Goal: Information Seeking & Learning: Learn about a topic

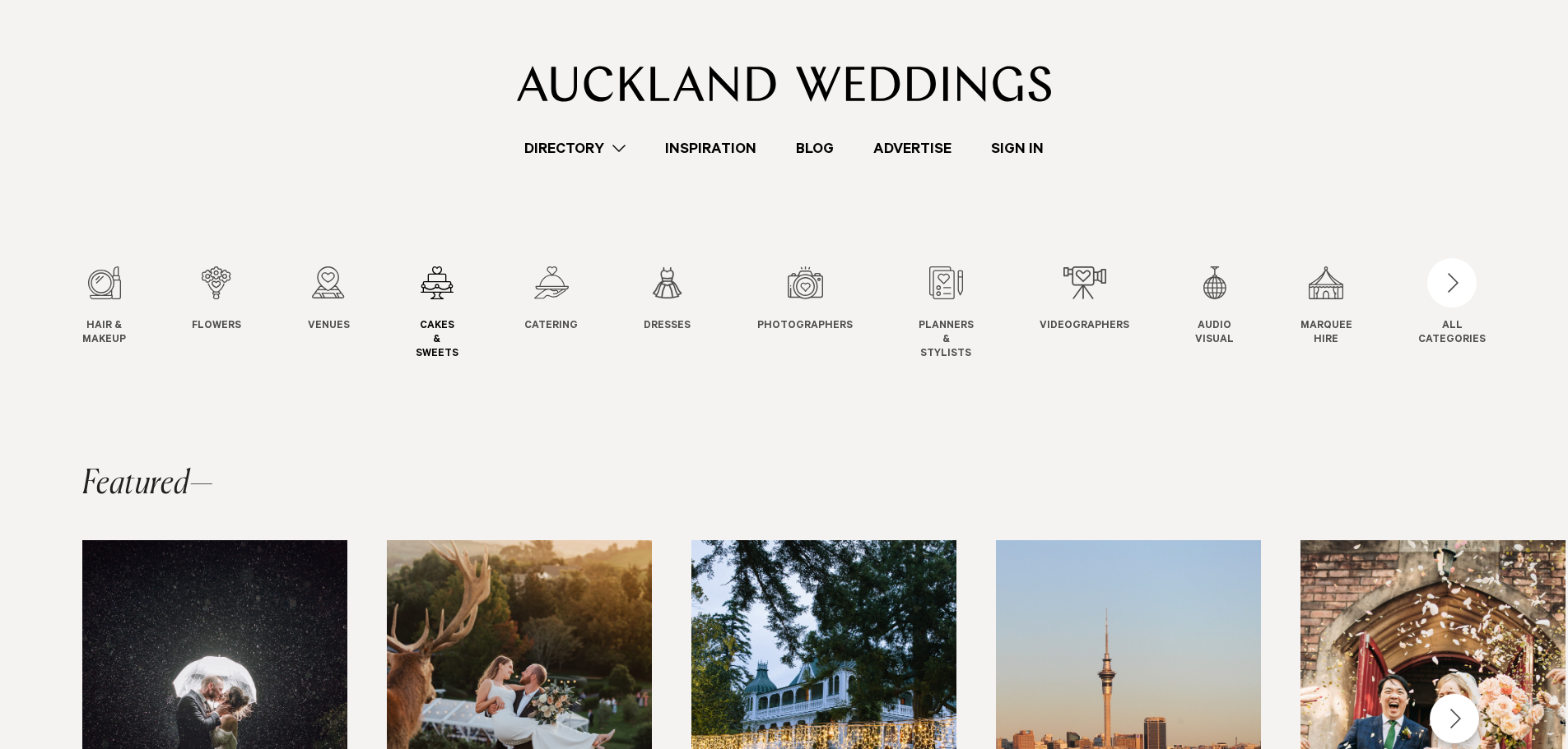
click at [457, 292] on div "4 / 12" at bounding box center [437, 283] width 43 height 33
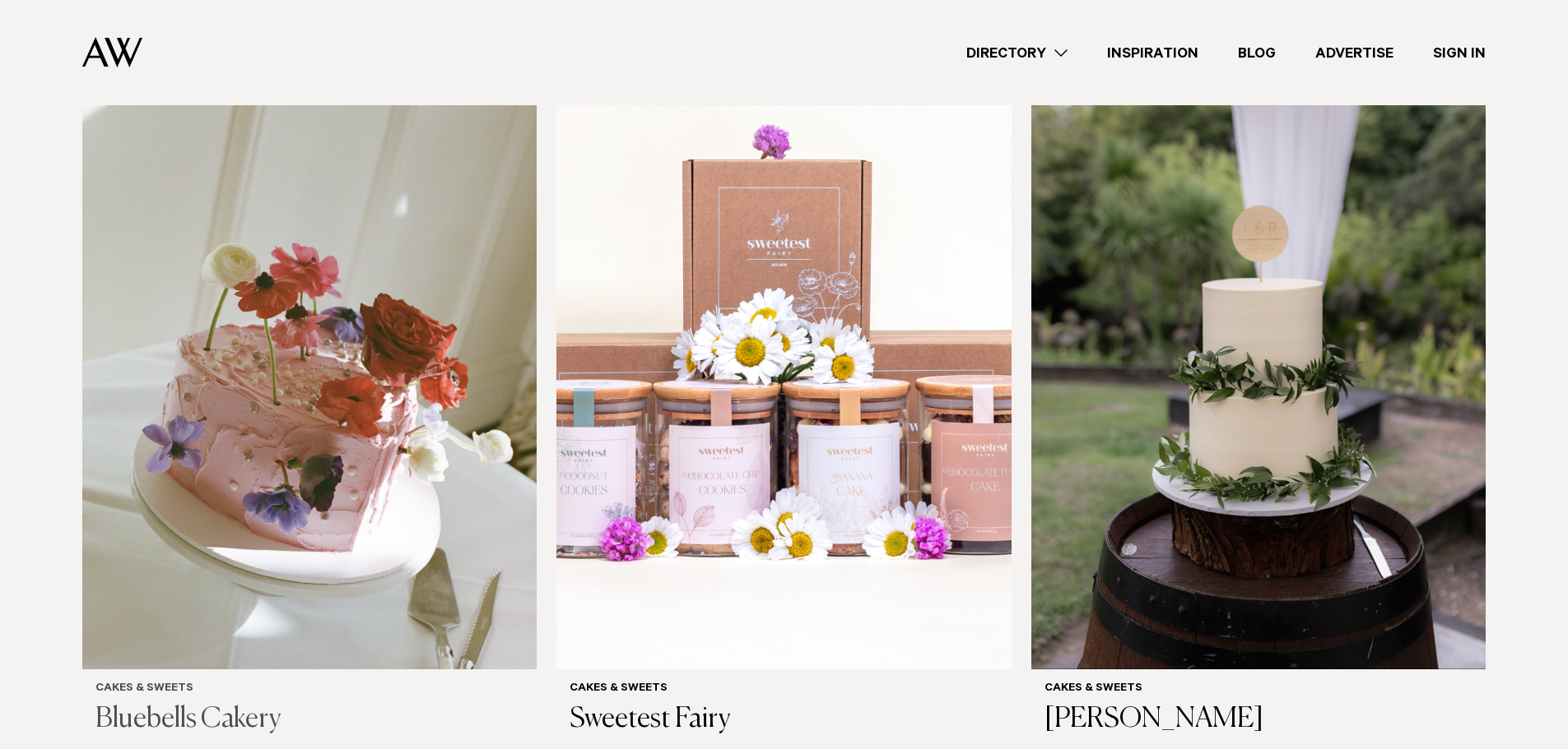
scroll to position [658, 0]
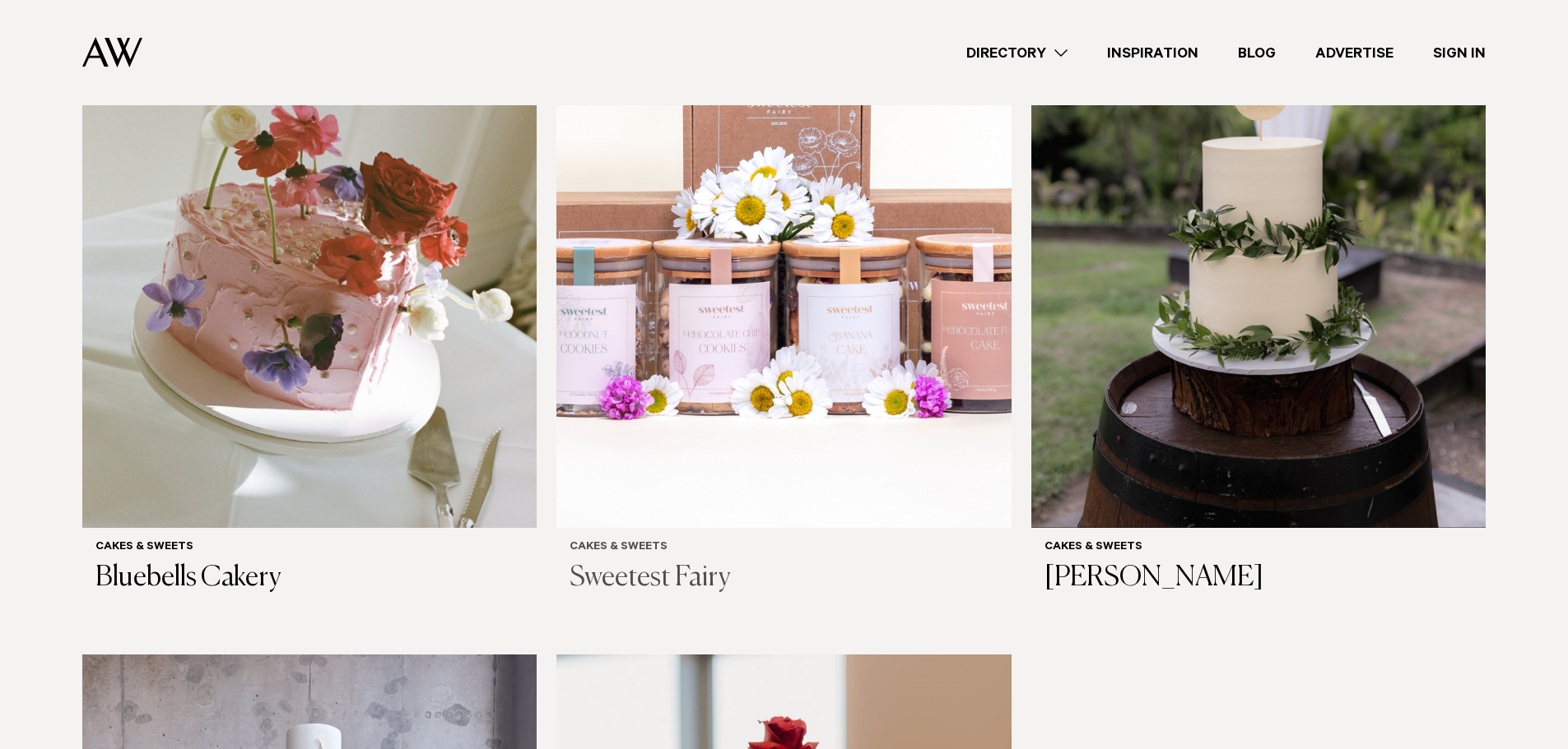
click at [749, 330] on img at bounding box center [783, 223] width 454 height 609
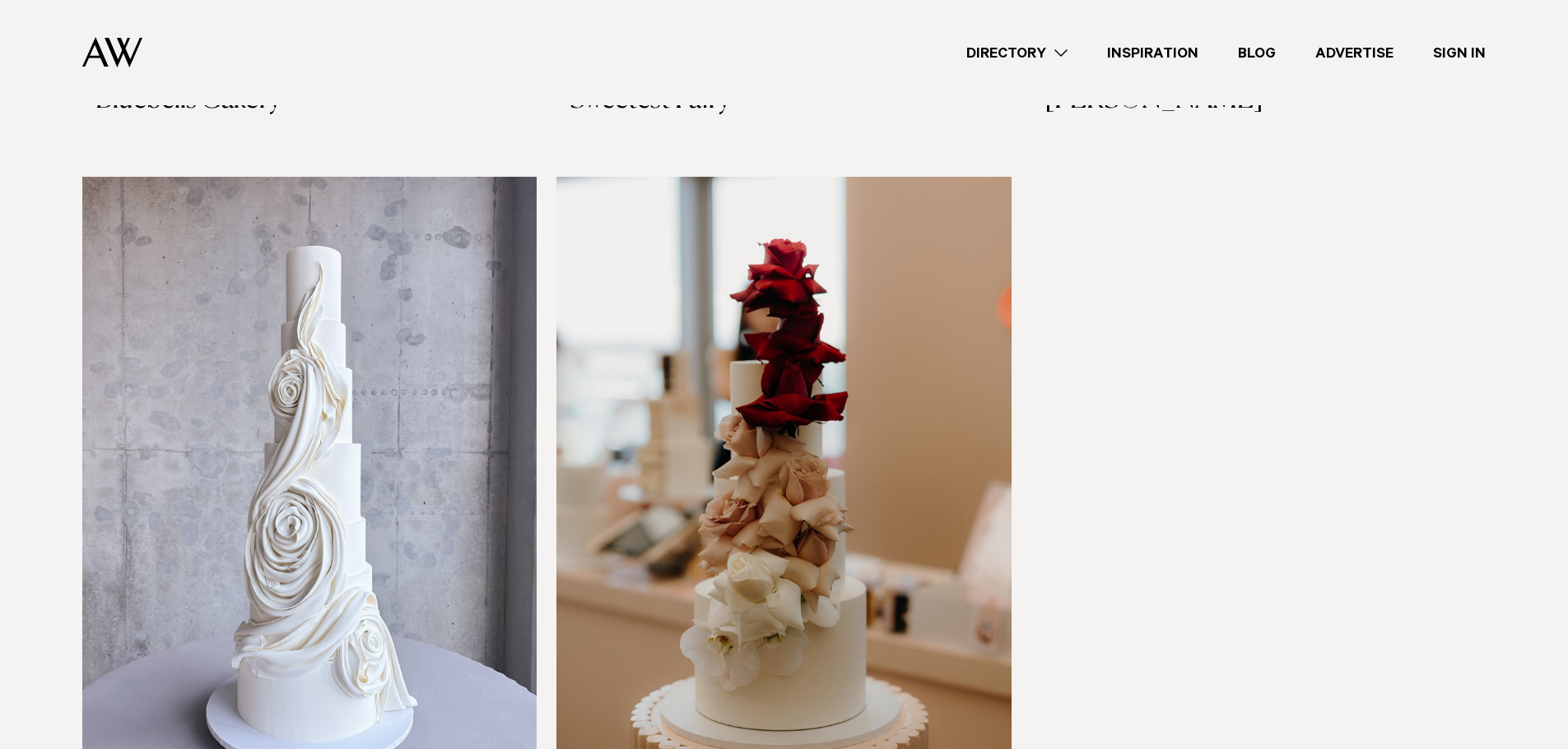
scroll to position [1152, 0]
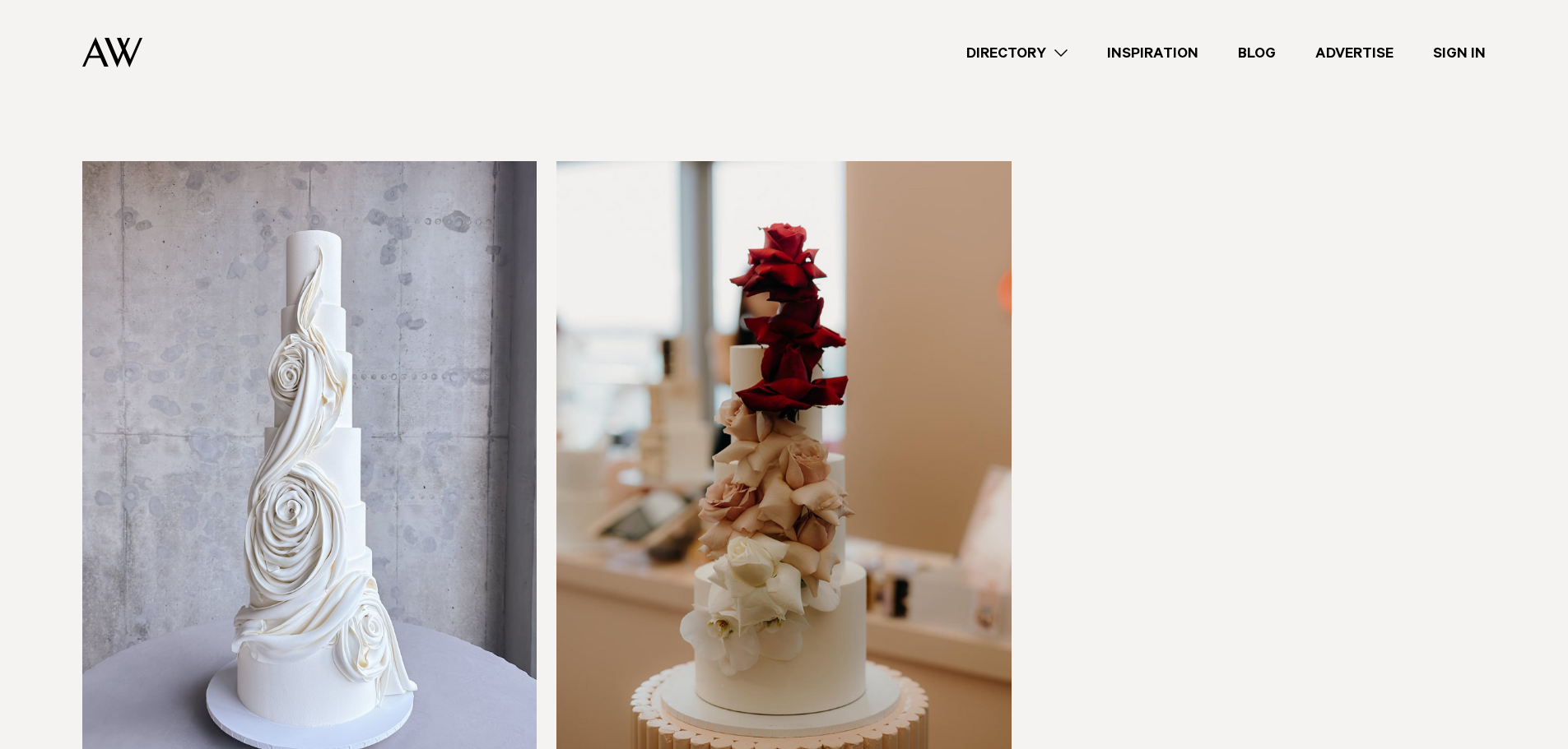
click at [857, 458] on img at bounding box center [783, 465] width 454 height 609
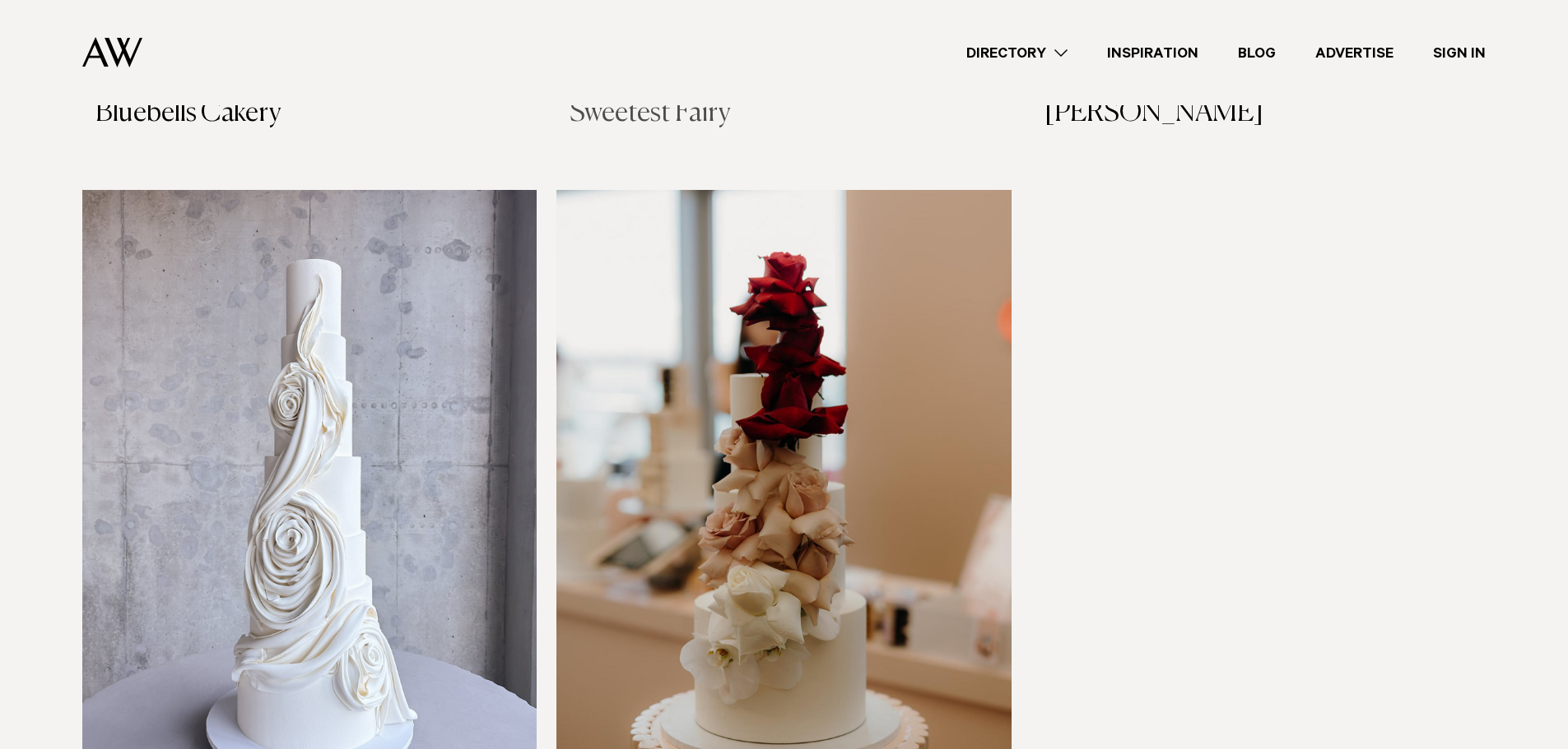
scroll to position [653, 0]
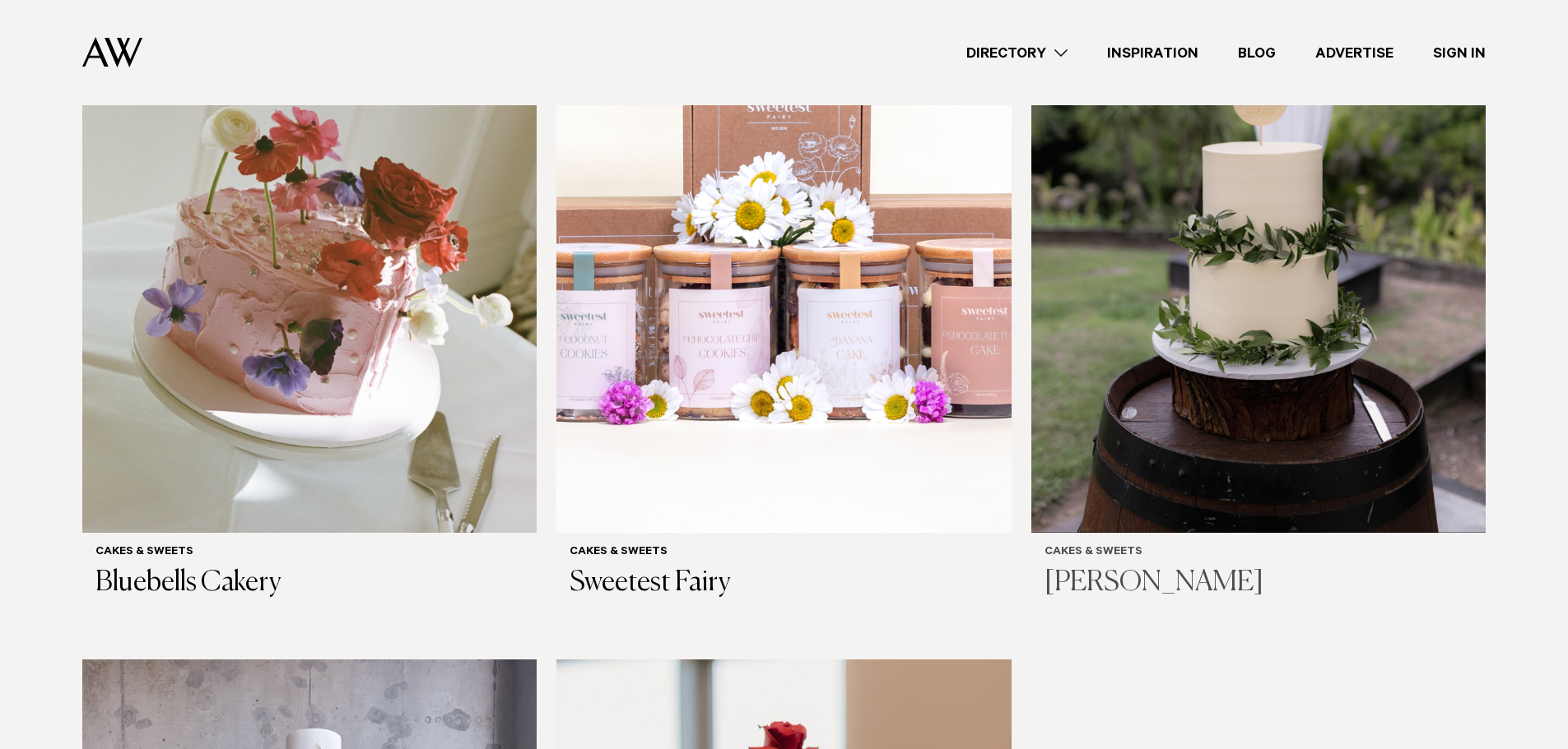
click at [1115, 351] on img at bounding box center [1258, 228] width 454 height 609
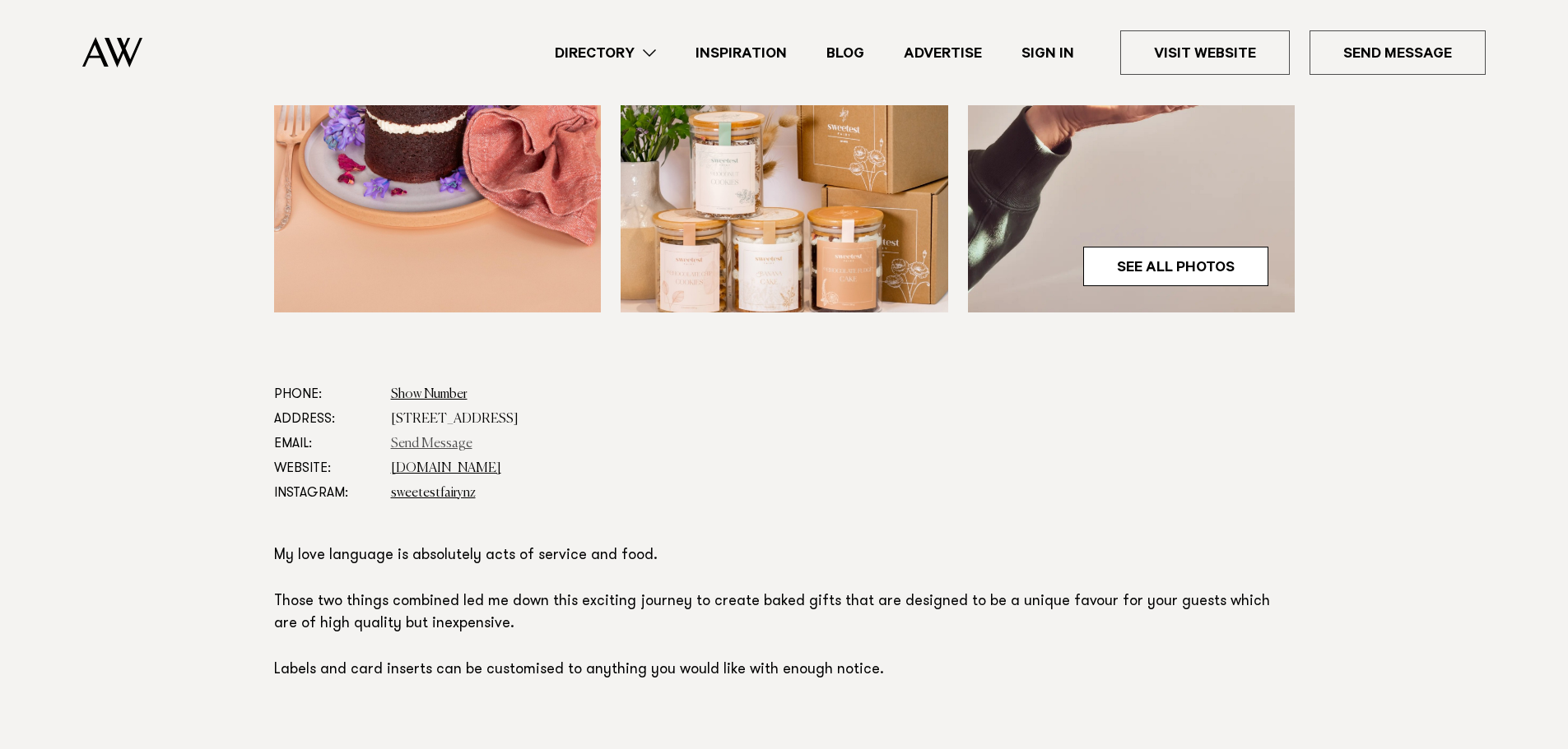
scroll to position [658, 0]
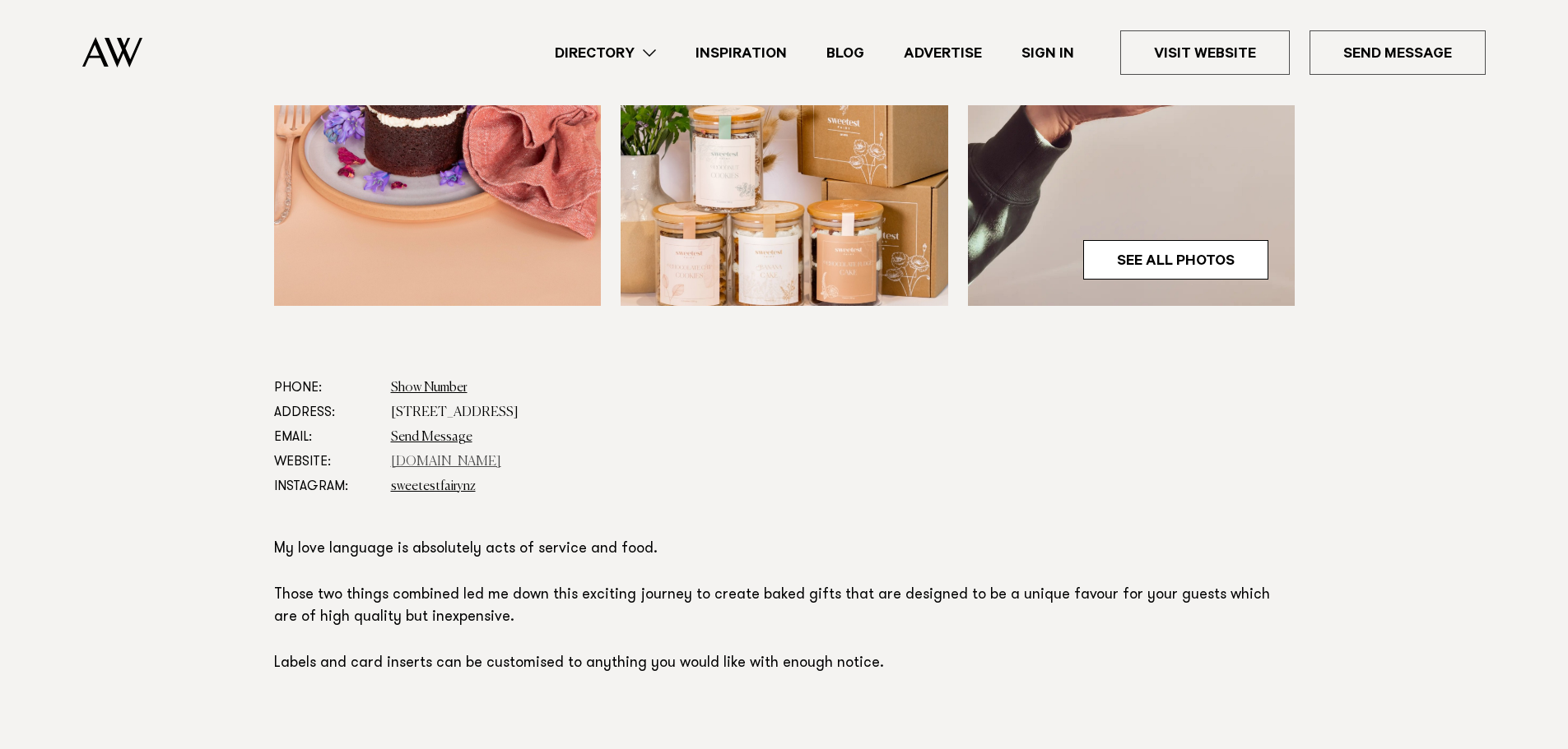
click at [437, 464] on link "www.sweetestfairy.co.nz" at bounding box center [446, 462] width 110 height 13
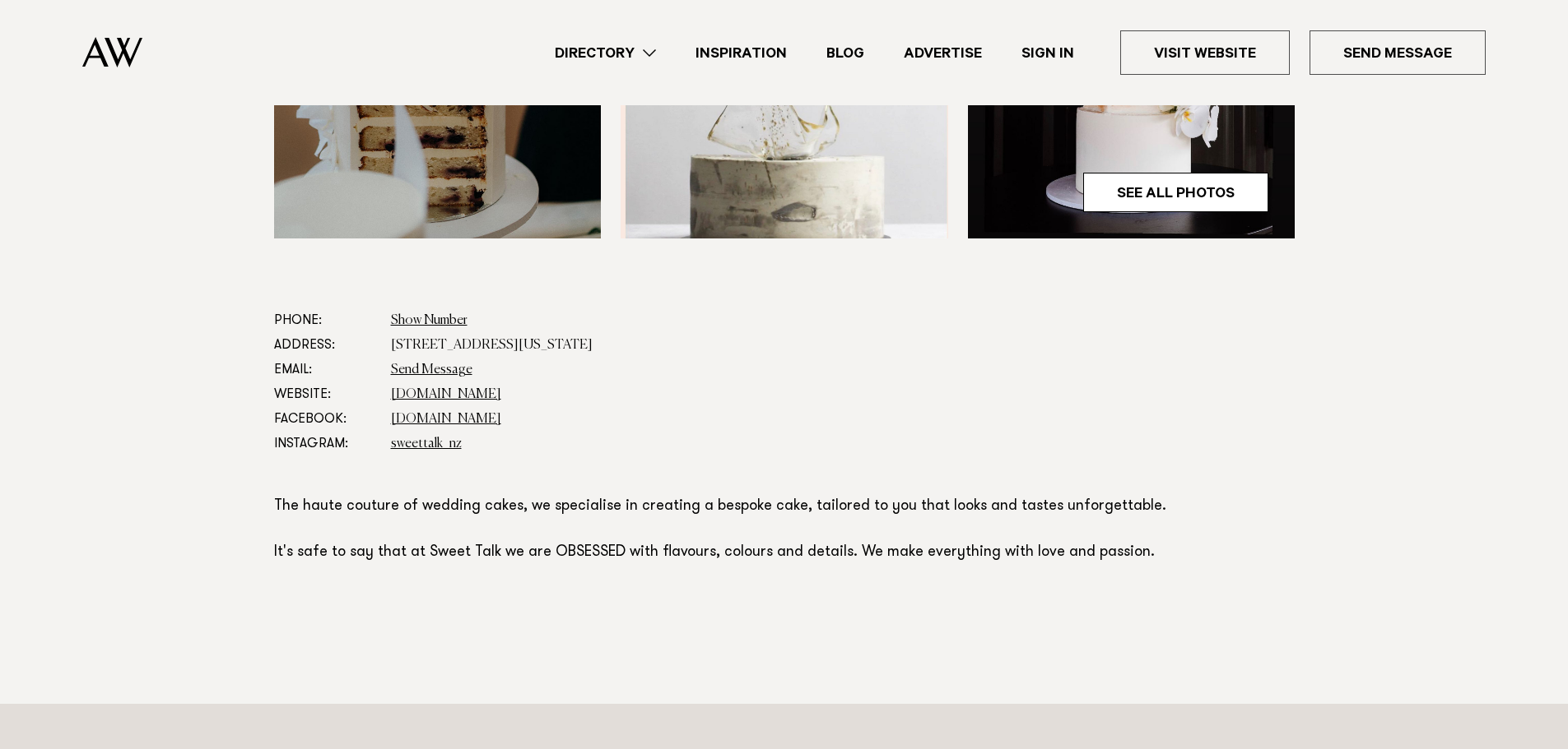
scroll to position [740, 0]
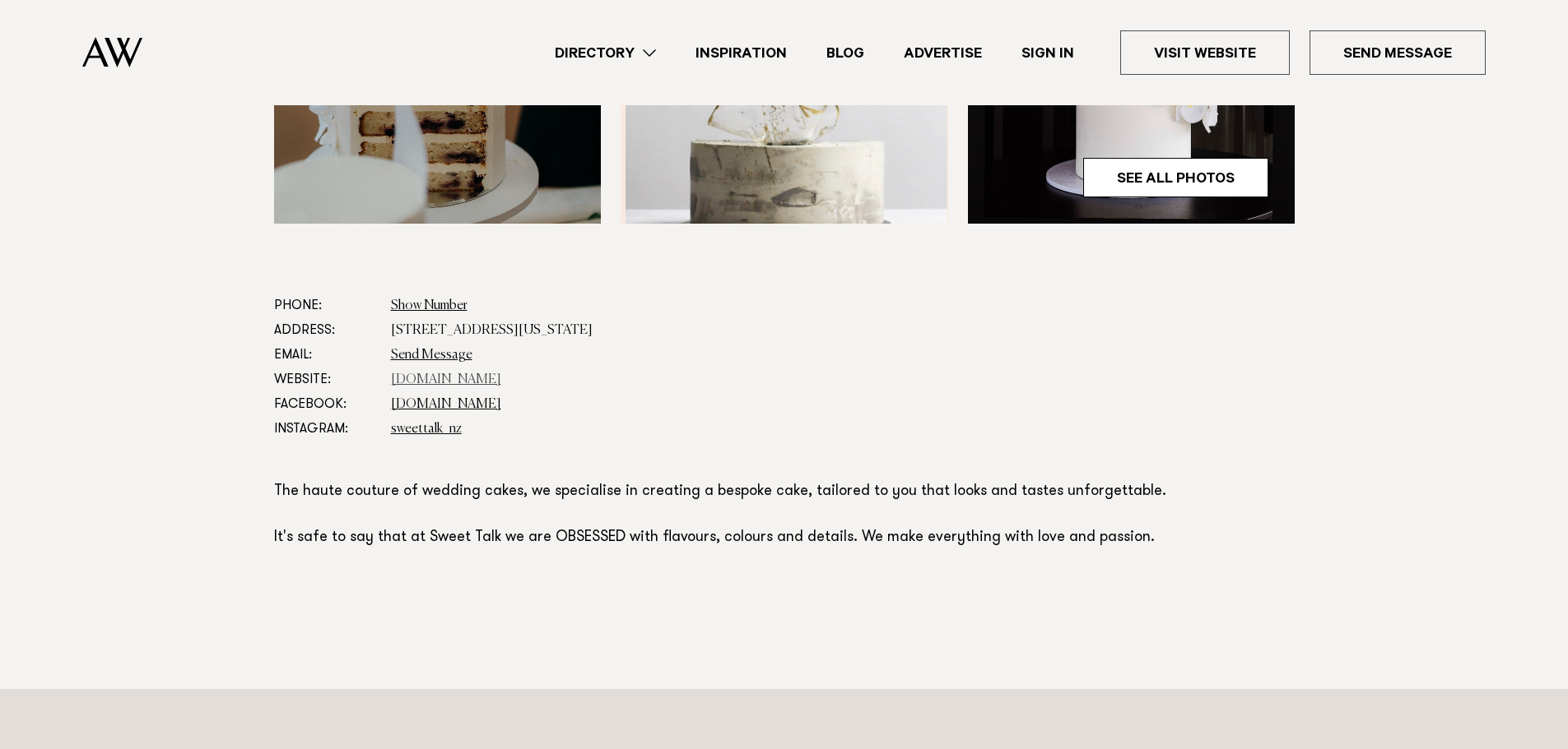
click at [418, 376] on link "sweettalk.nz" at bounding box center [446, 380] width 110 height 13
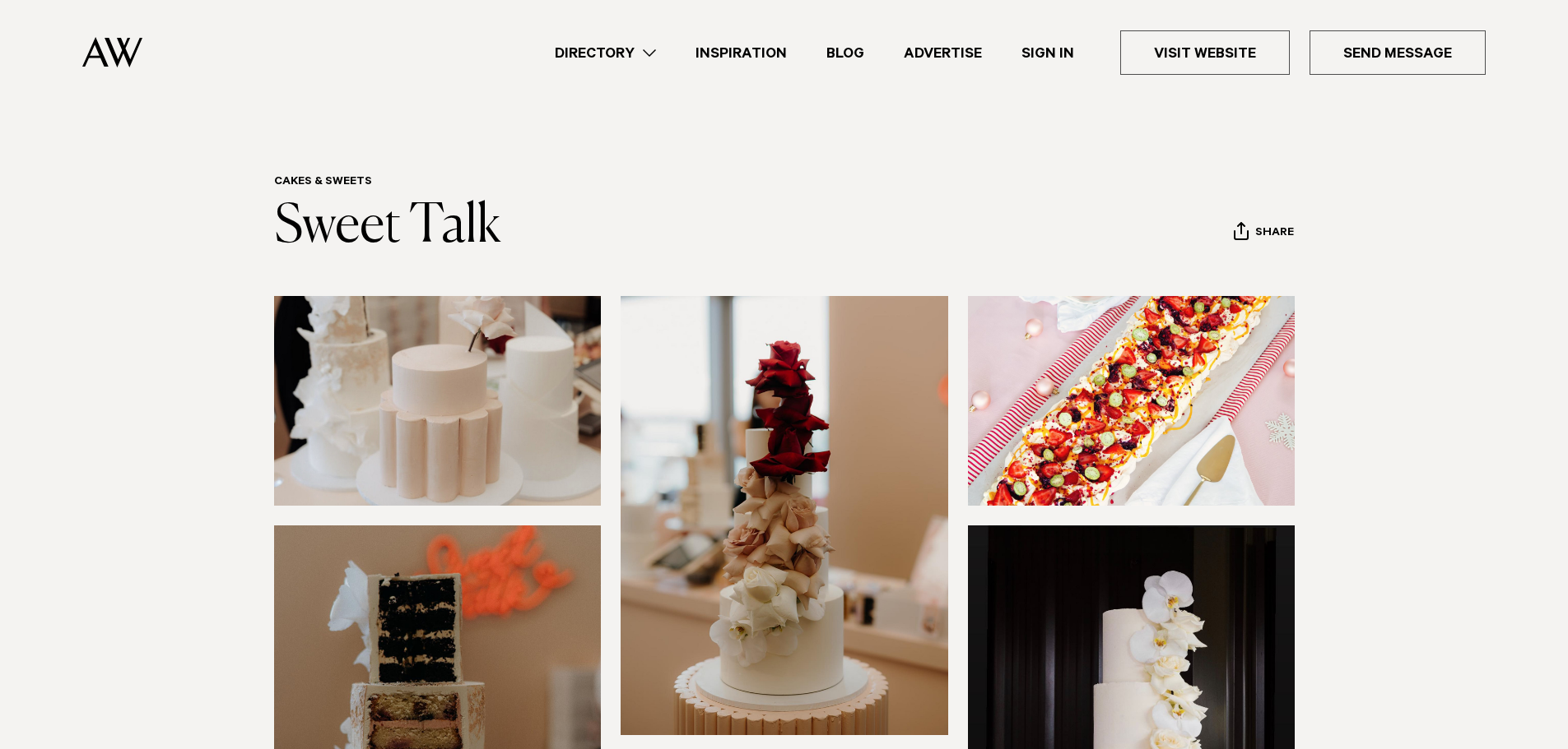
scroll to position [411, 0]
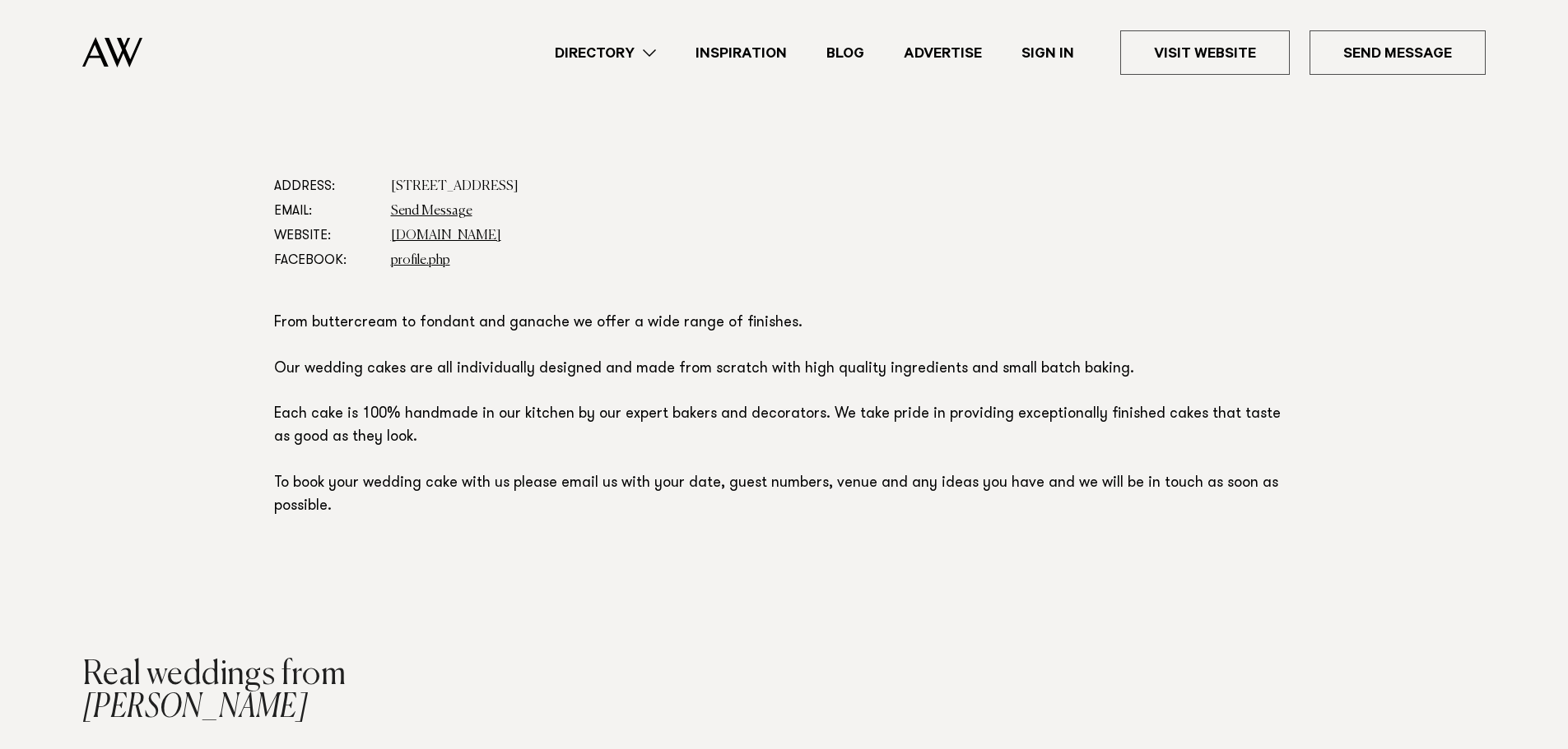
scroll to position [904, 0]
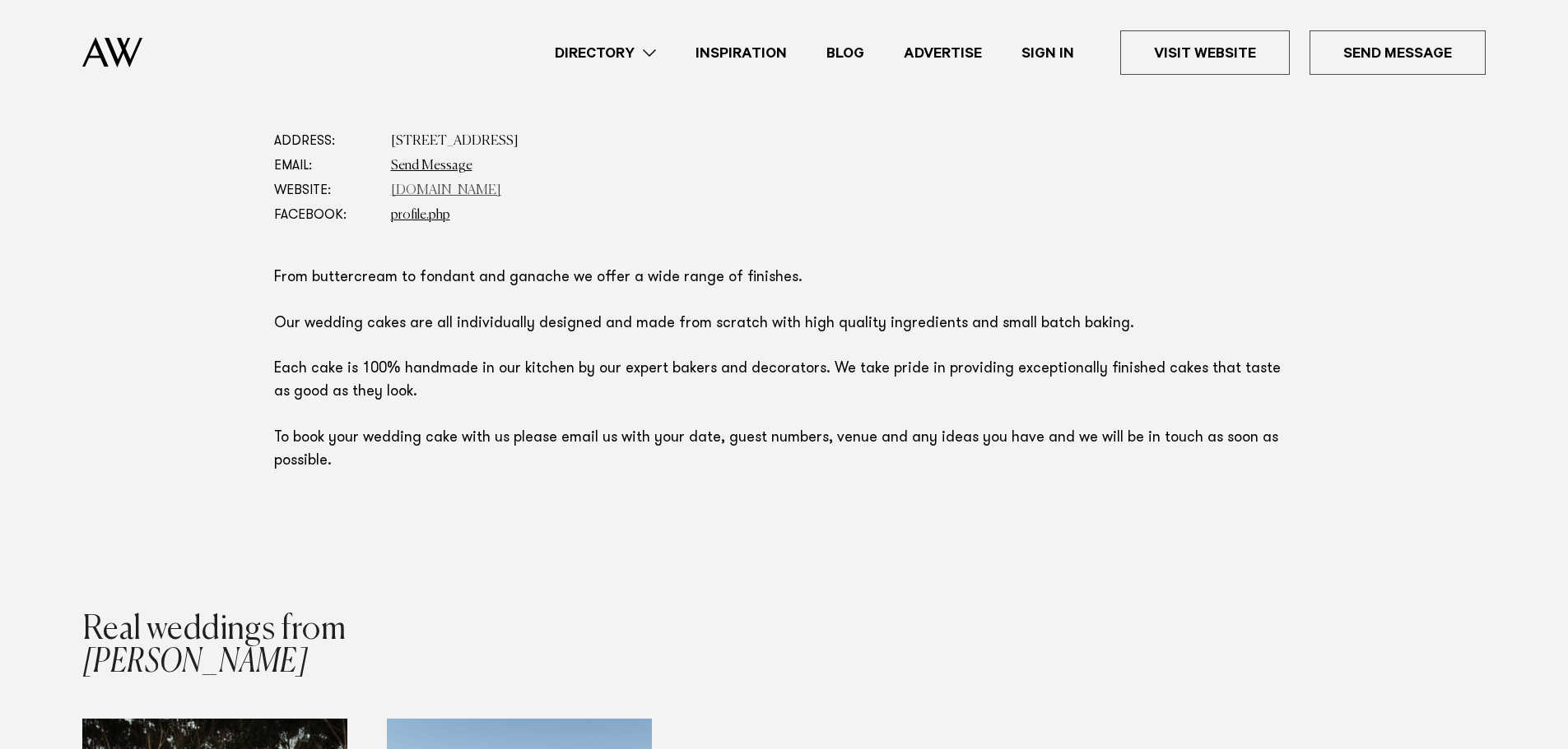
click at [449, 189] on link "[DOMAIN_NAME]" at bounding box center [446, 191] width 110 height 13
